Goal: Find specific page/section: Find specific page/section

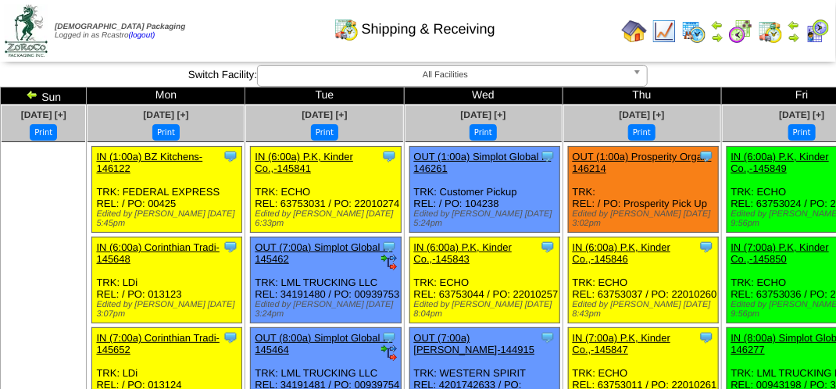
click at [814, 31] on img at bounding box center [817, 31] width 25 height 25
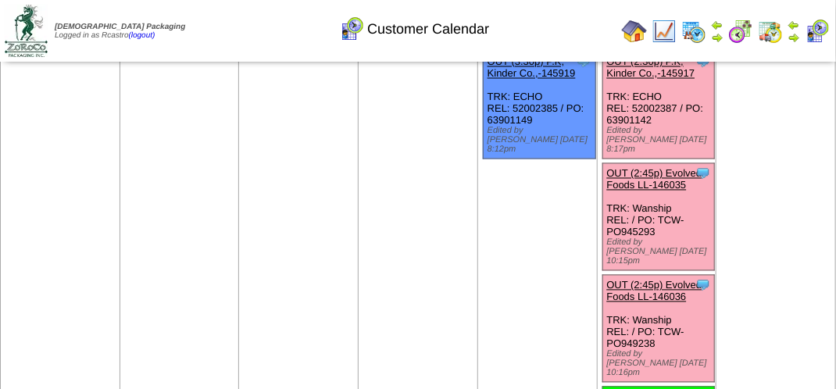
scroll to position [1016, 0]
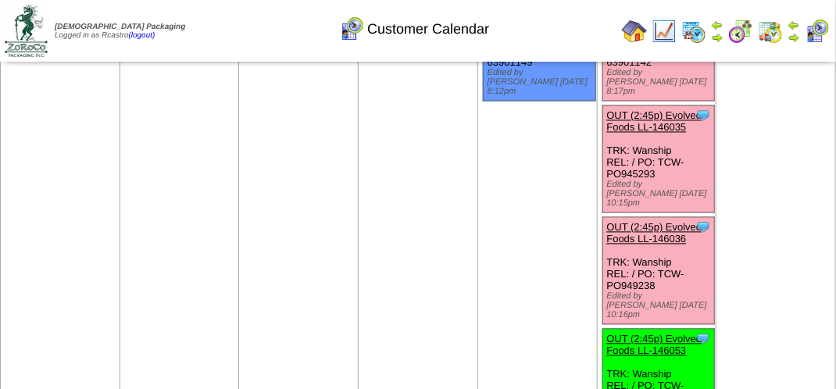
scroll to position [1072, 0]
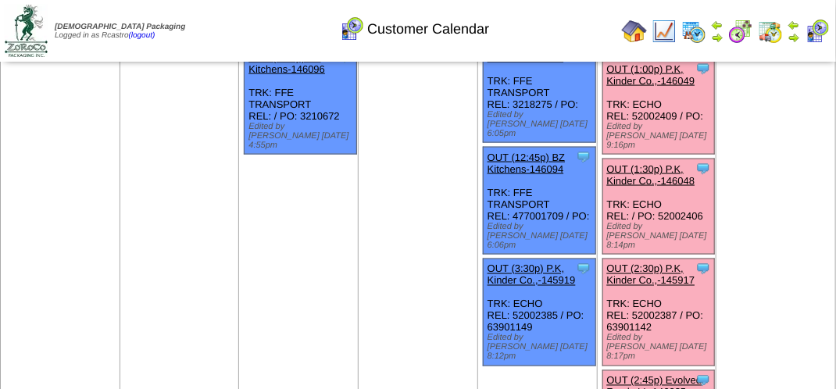
scroll to position [682, 0]
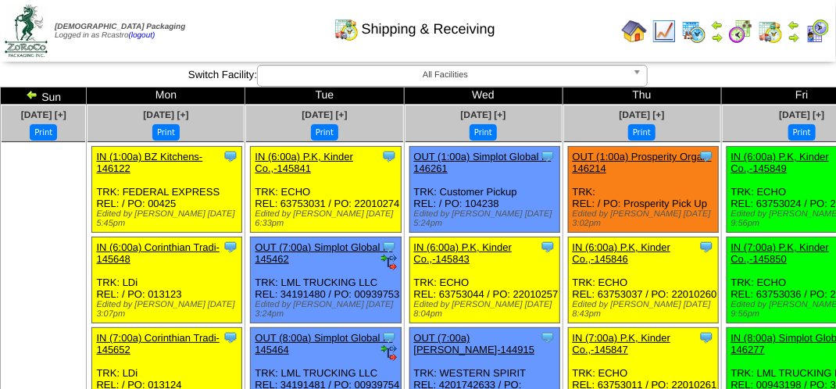
click at [823, 32] on img at bounding box center [817, 31] width 25 height 25
